Goal: Transaction & Acquisition: Purchase product/service

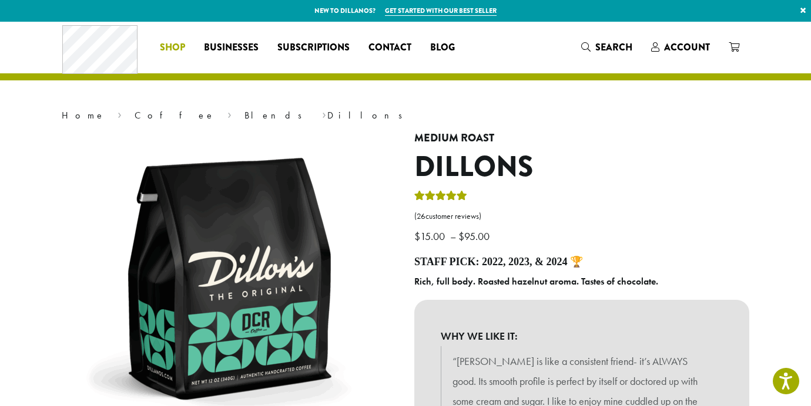
click at [166, 48] on span "Shop" at bounding box center [172, 48] width 25 height 15
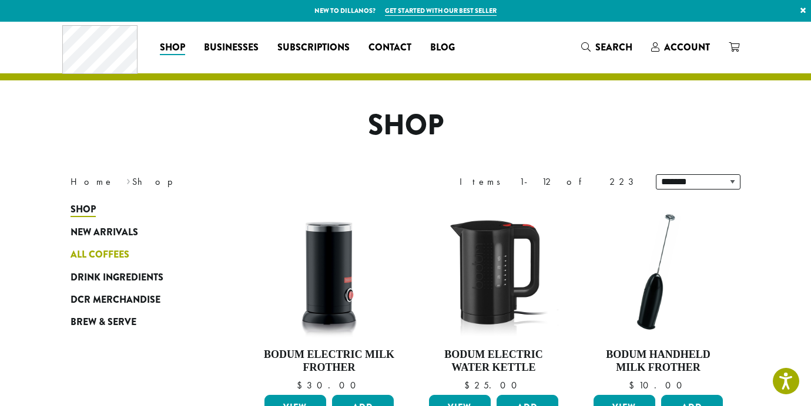
click at [106, 248] on span "All Coffees" at bounding box center [99, 255] width 59 height 15
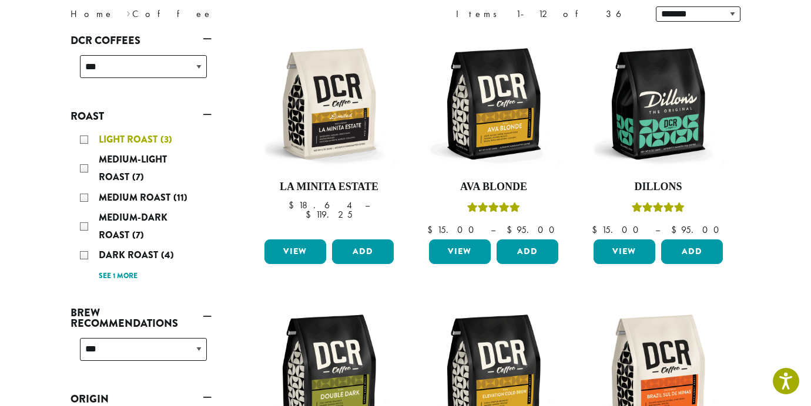
click at [85, 138] on div "Light Roast (3)" at bounding box center [143, 140] width 127 height 18
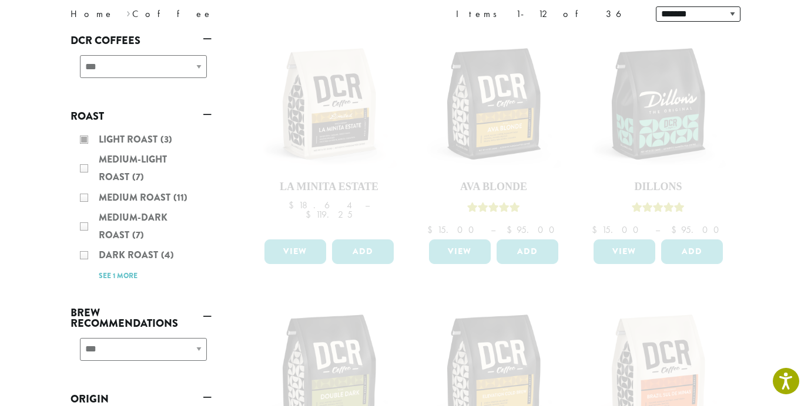
click at [88, 173] on div "Light Roast (3) Medium-Light Roast (7) Medium Roast (11) Medium-Dark Roast (7) …" at bounding box center [140, 207] width 141 height 163
click at [83, 170] on div "Light Roast (3) Medium-Light Roast (7) Medium Roast (11) Medium-Dark Roast (7) …" at bounding box center [140, 207] width 141 height 163
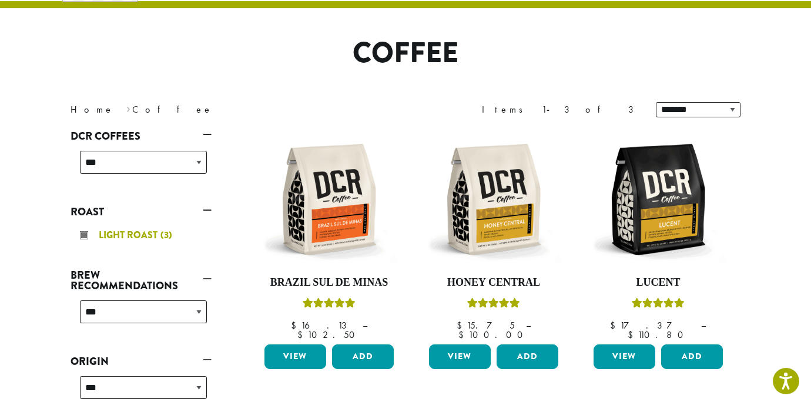
scroll to position [157, 0]
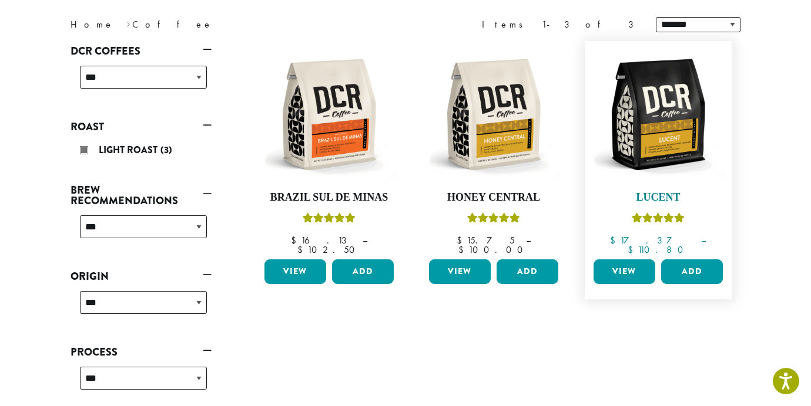
click at [646, 194] on h4 "Lucent" at bounding box center [657, 197] width 135 height 13
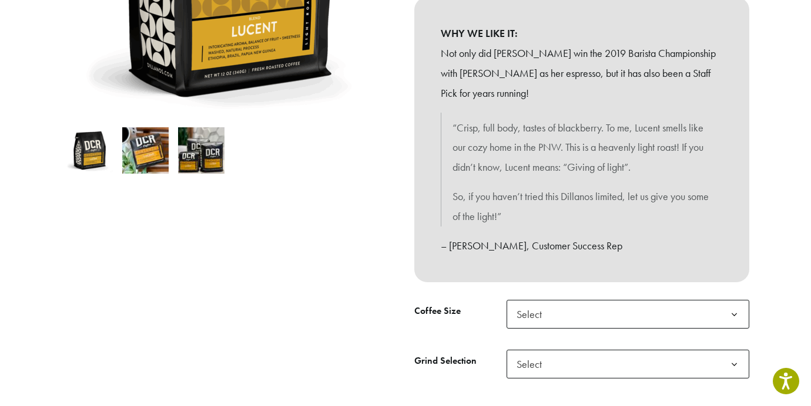
scroll to position [339, 0]
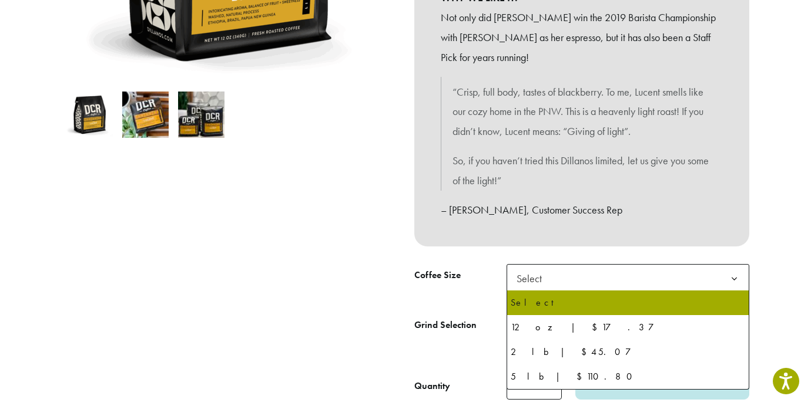
click at [587, 289] on span "Select" at bounding box center [627, 278] width 243 height 29
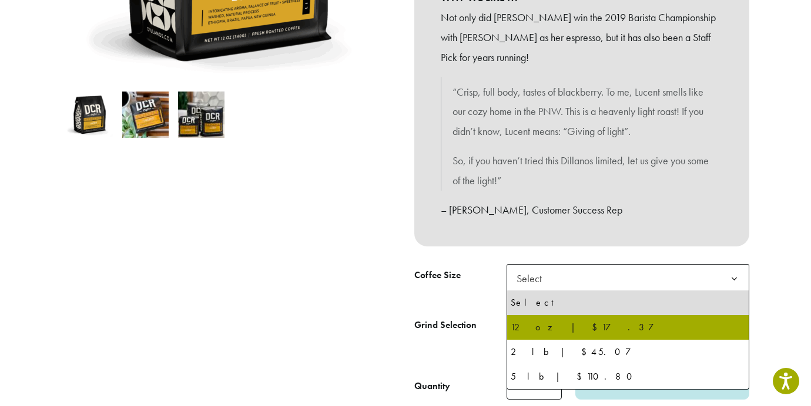
drag, startPoint x: 564, startPoint y: 342, endPoint x: 566, endPoint y: 332, distance: 9.7
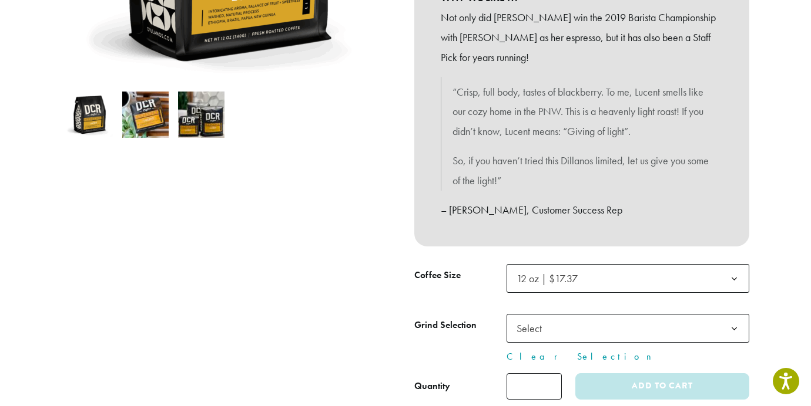
click at [560, 328] on span "Select" at bounding box center [627, 328] width 243 height 29
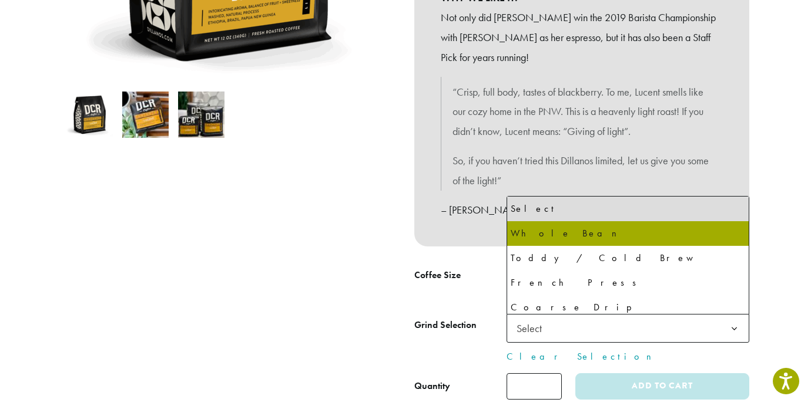
select select "*********"
select select "**********"
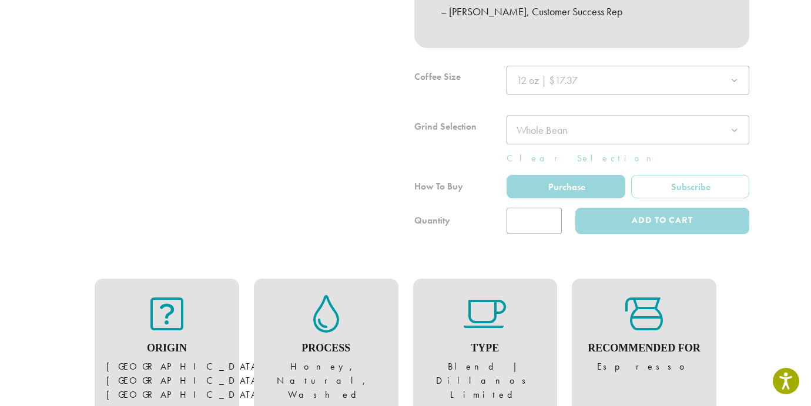
scroll to position [592, 0]
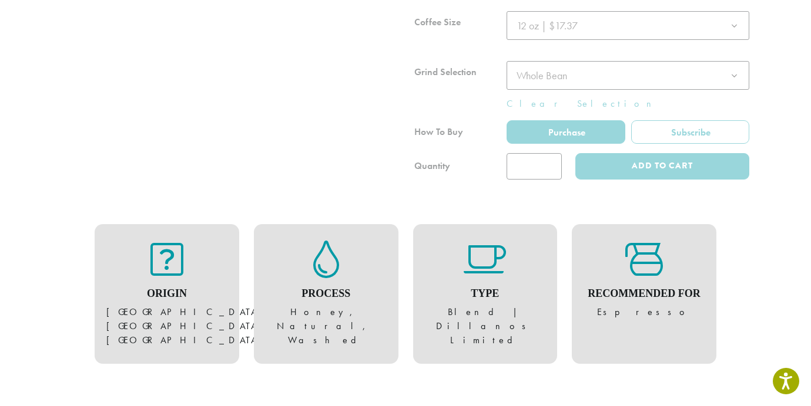
click at [626, 232] on div "Recommended For Espresso" at bounding box center [644, 294] width 144 height 140
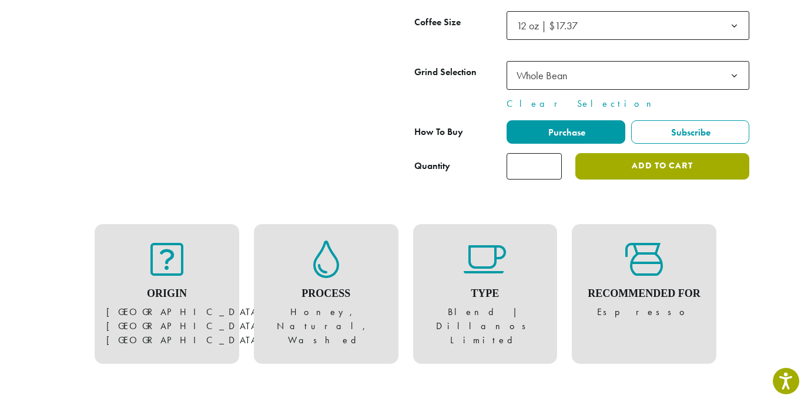
click at [669, 176] on button "Add to cart" at bounding box center [662, 166] width 174 height 26
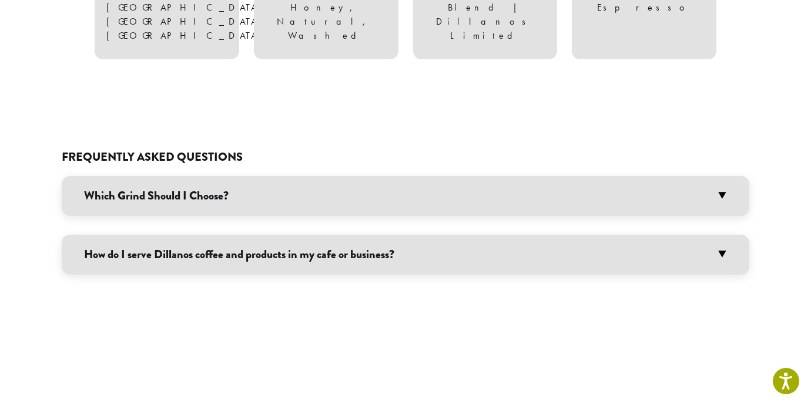
scroll to position [834, 0]
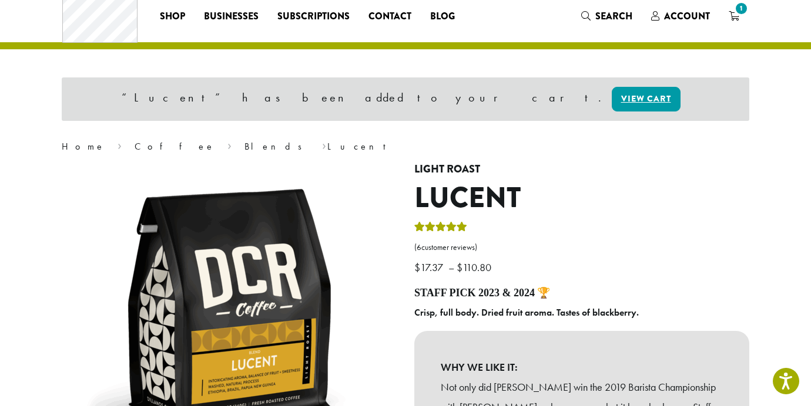
drag, startPoint x: 798, startPoint y: 12, endPoint x: 845, endPoint y: 11, distance: 47.6
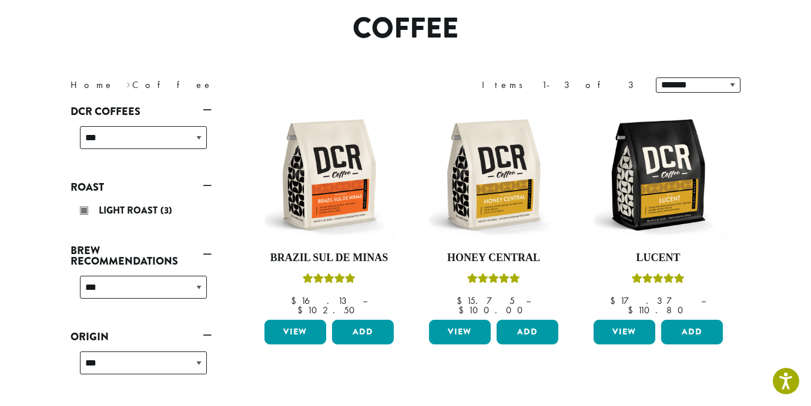
scroll to position [80, 0]
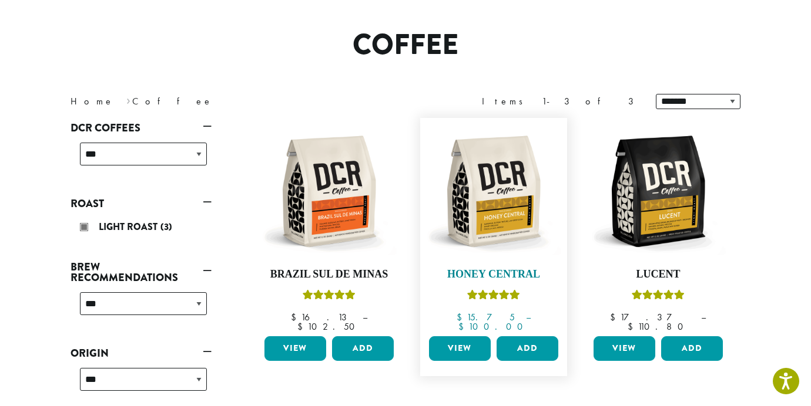
click at [513, 279] on h4 "Honey Central" at bounding box center [493, 274] width 135 height 13
